Goal: Communication & Community: Answer question/provide support

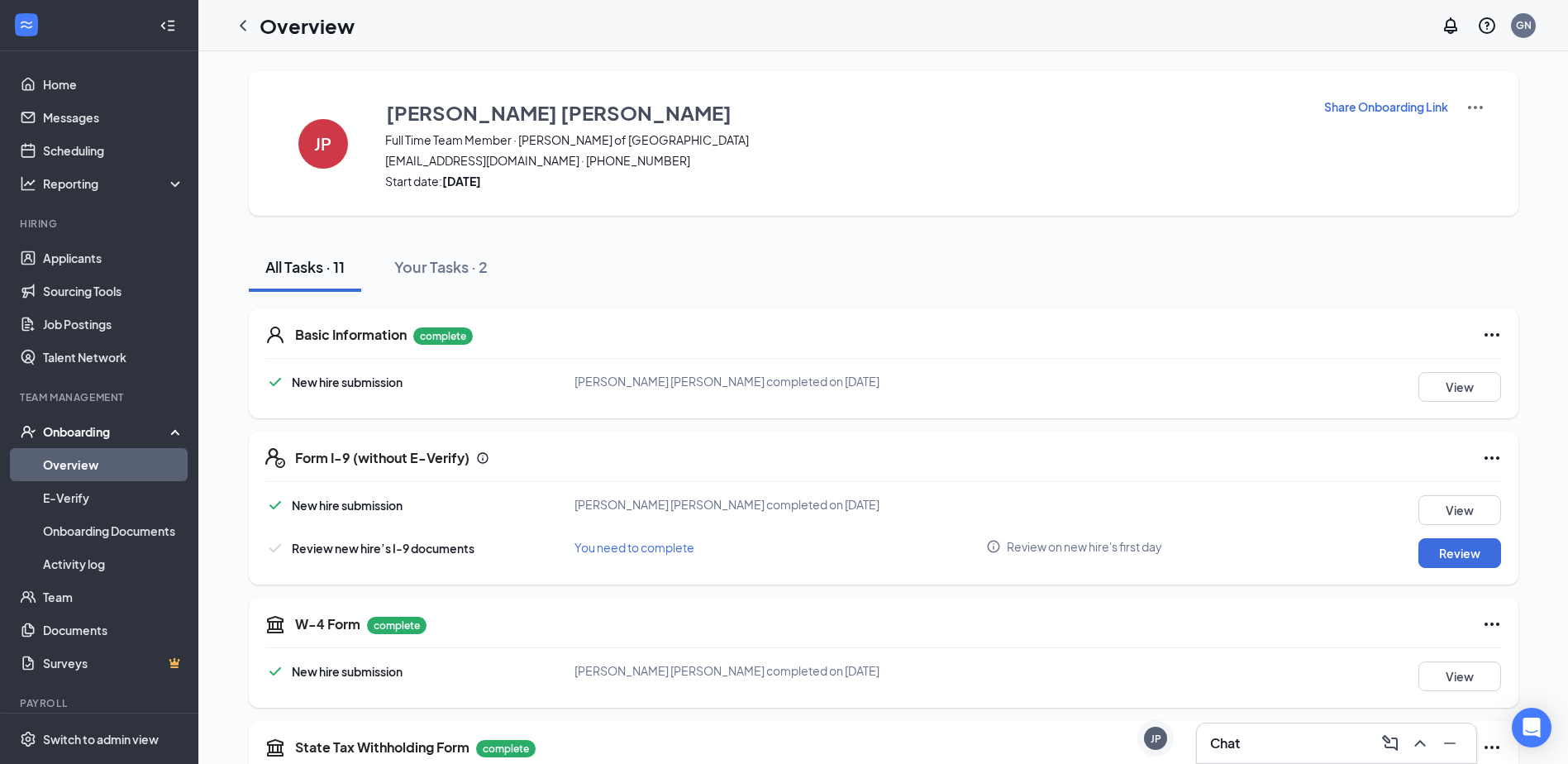
click at [1275, 747] on div "Chat" at bounding box center [1337, 744] width 253 height 26
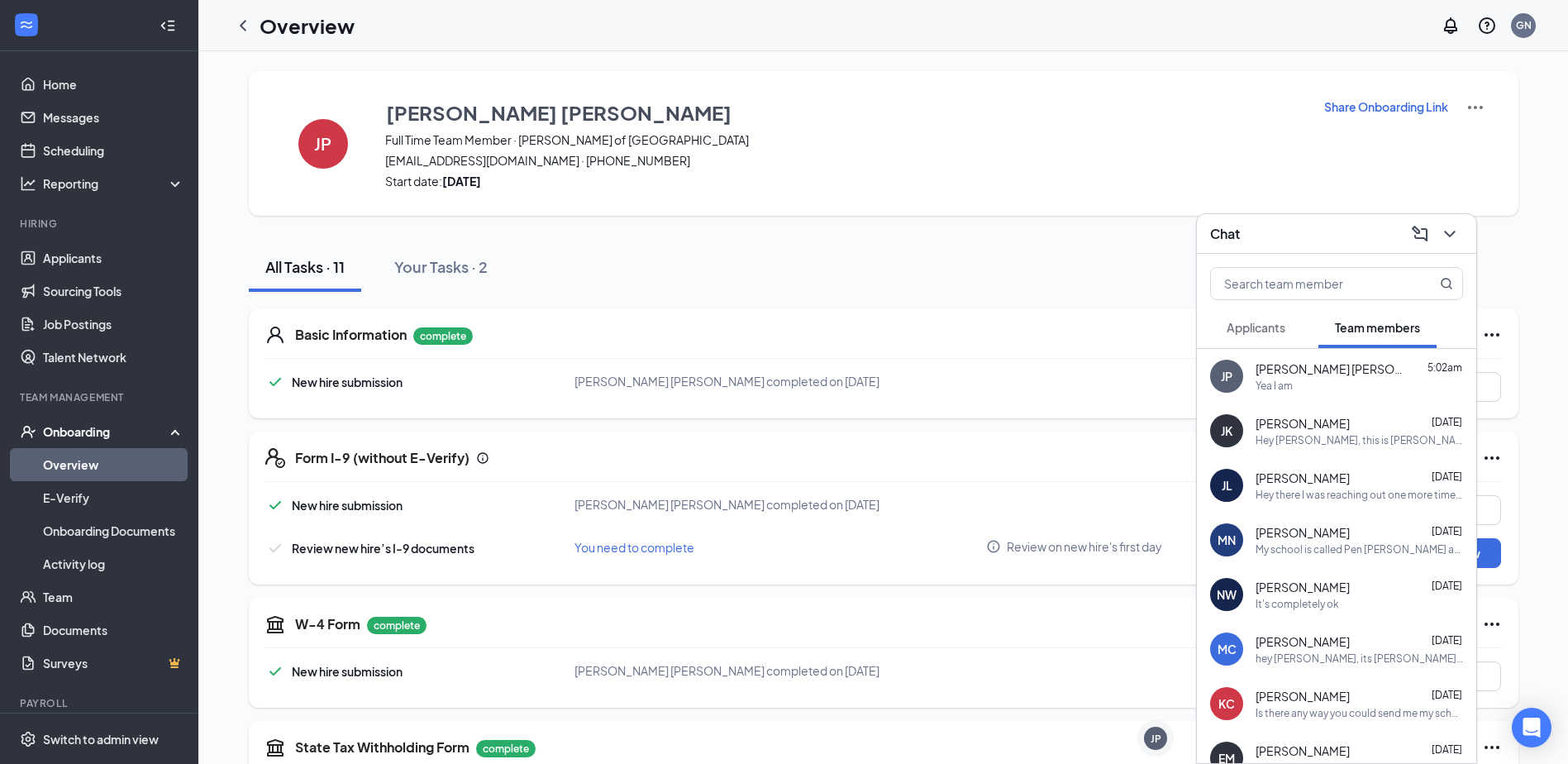
click at [1309, 410] on div "[PERSON_NAME] [PERSON_NAME] [DATE] Hey [PERSON_NAME], this is [PERSON_NAME] the…" at bounding box center [1336, 431] width 280 height 55
click at [1314, 395] on div "JP [PERSON_NAME] [PERSON_NAME] 5:02am Yea I am" at bounding box center [1336, 376] width 280 height 55
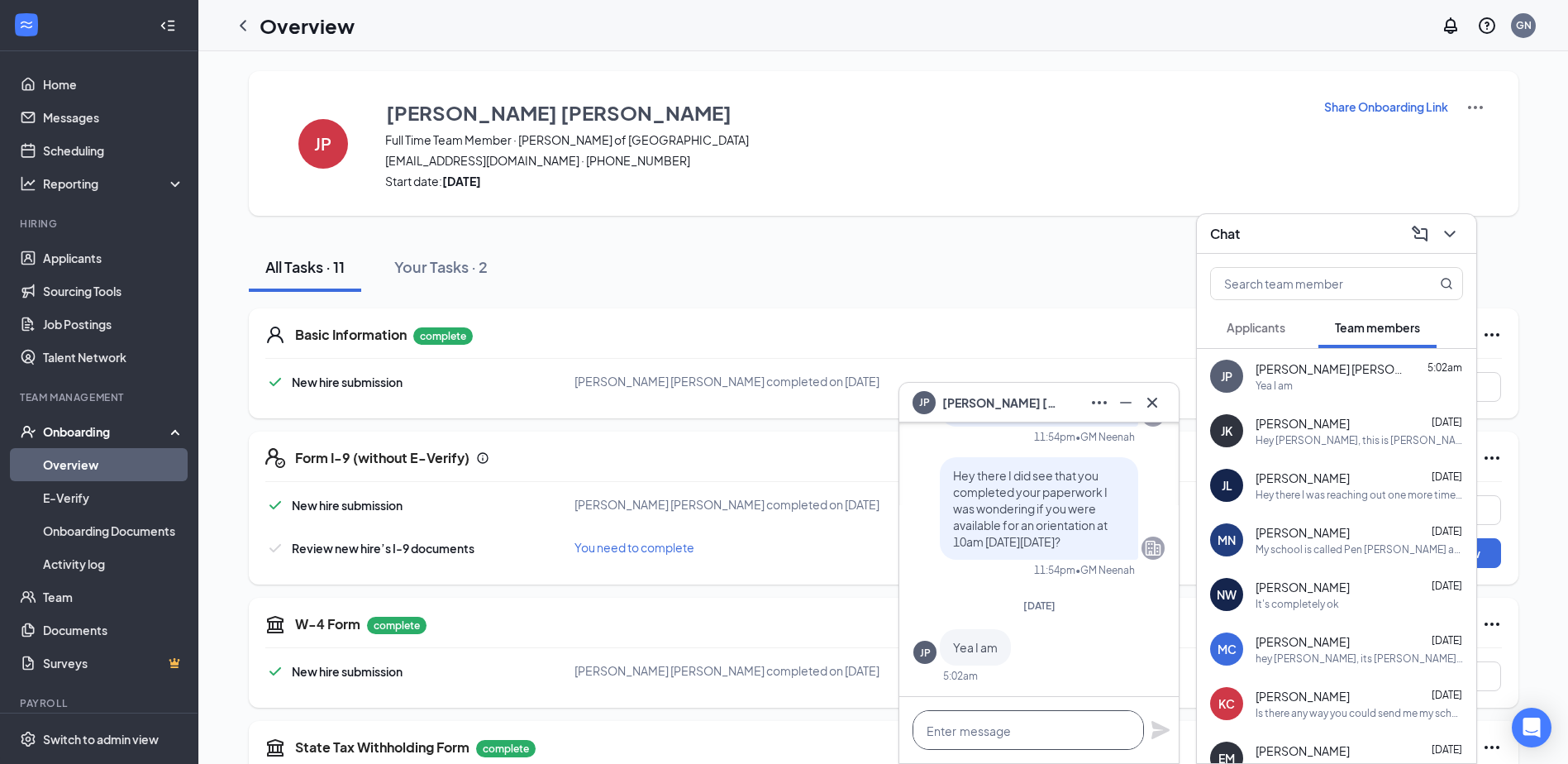
click at [1071, 726] on textarea at bounding box center [1028, 731] width 232 height 40
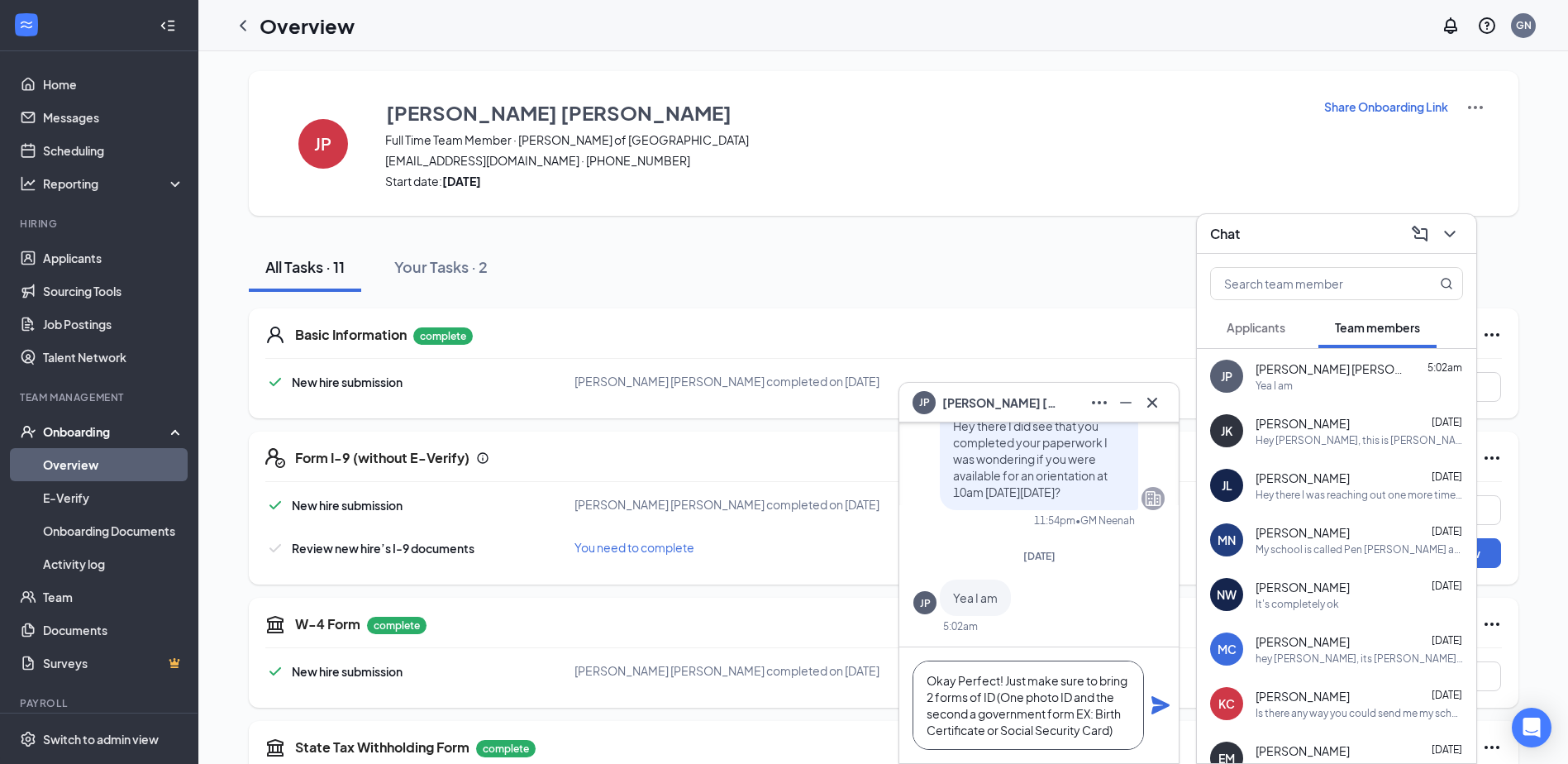
click at [1126, 731] on textarea "Okay Perfect! Just make sure to bring 2 forms of ID (One photo ID and the secon…" at bounding box center [1028, 706] width 232 height 89
type textarea "Okay Perfect! Just make sure to bring 2 forms of ID (One photo ID and the secon…"
click at [1164, 702] on icon "Plane" at bounding box center [1160, 706] width 20 height 20
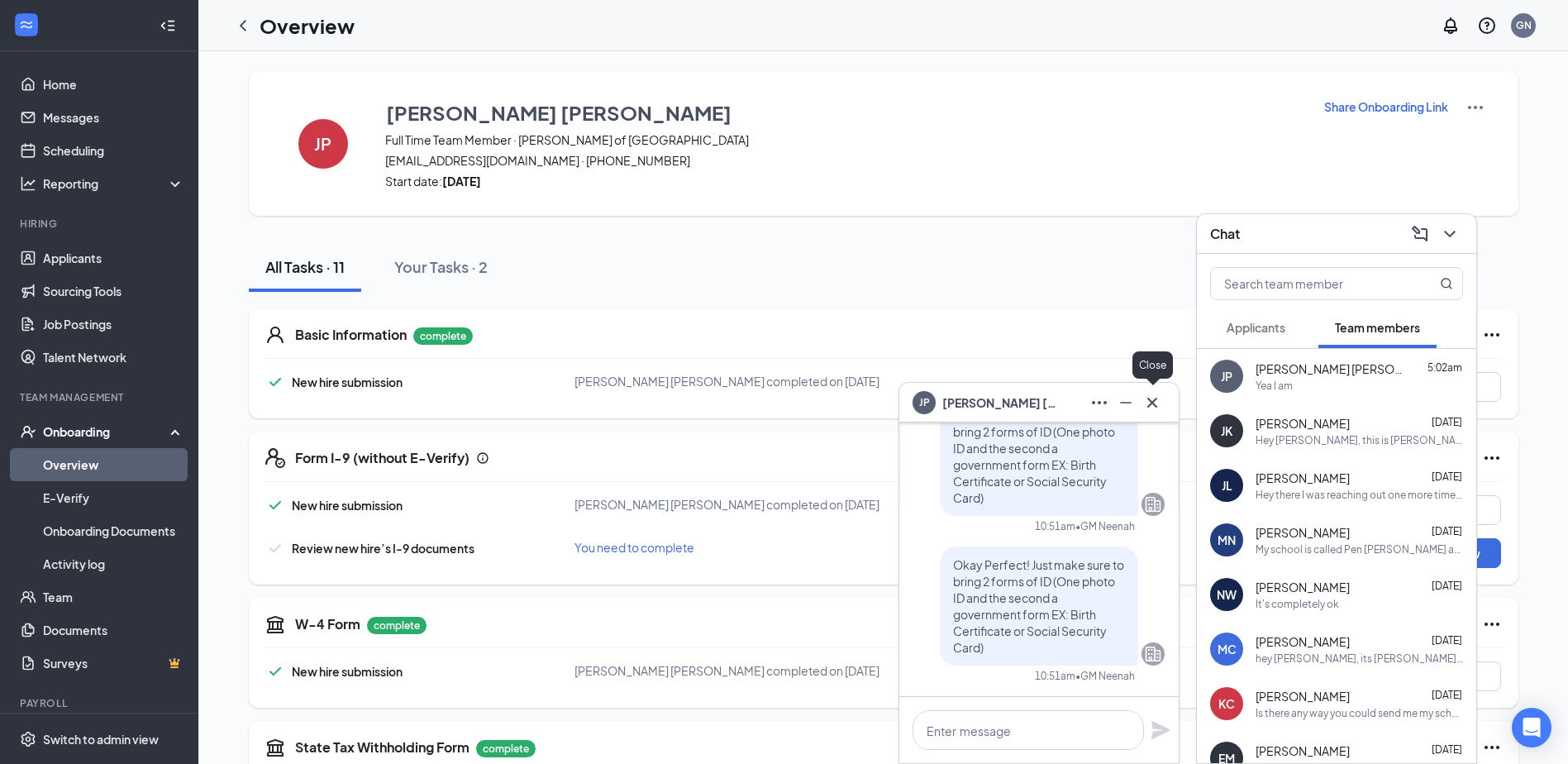
click at [1154, 399] on icon "Cross" at bounding box center [1152, 403] width 20 height 20
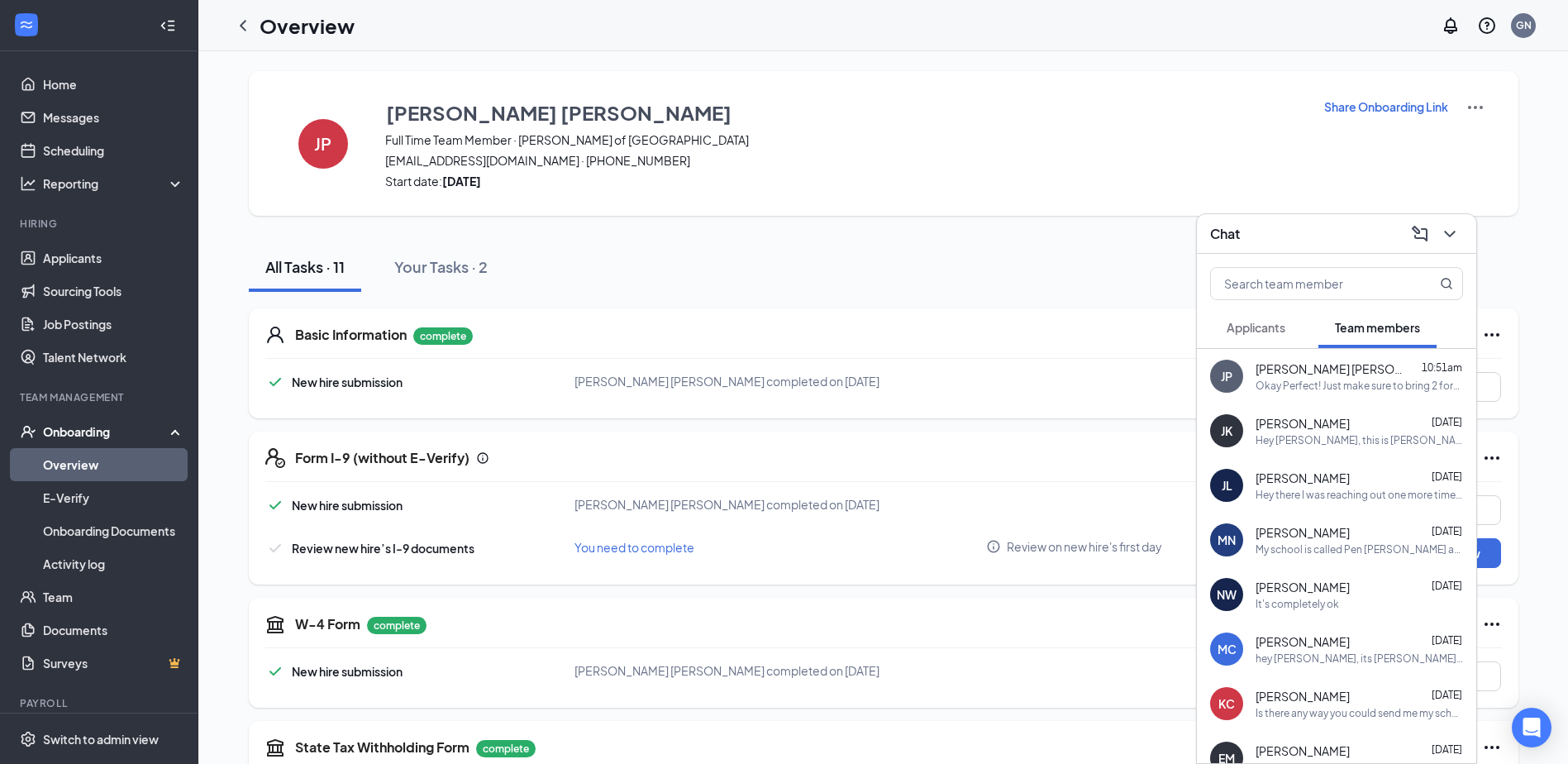
click at [1357, 243] on div "Chat" at bounding box center [1337, 233] width 253 height 25
